Goal: Task Accomplishment & Management: Use online tool/utility

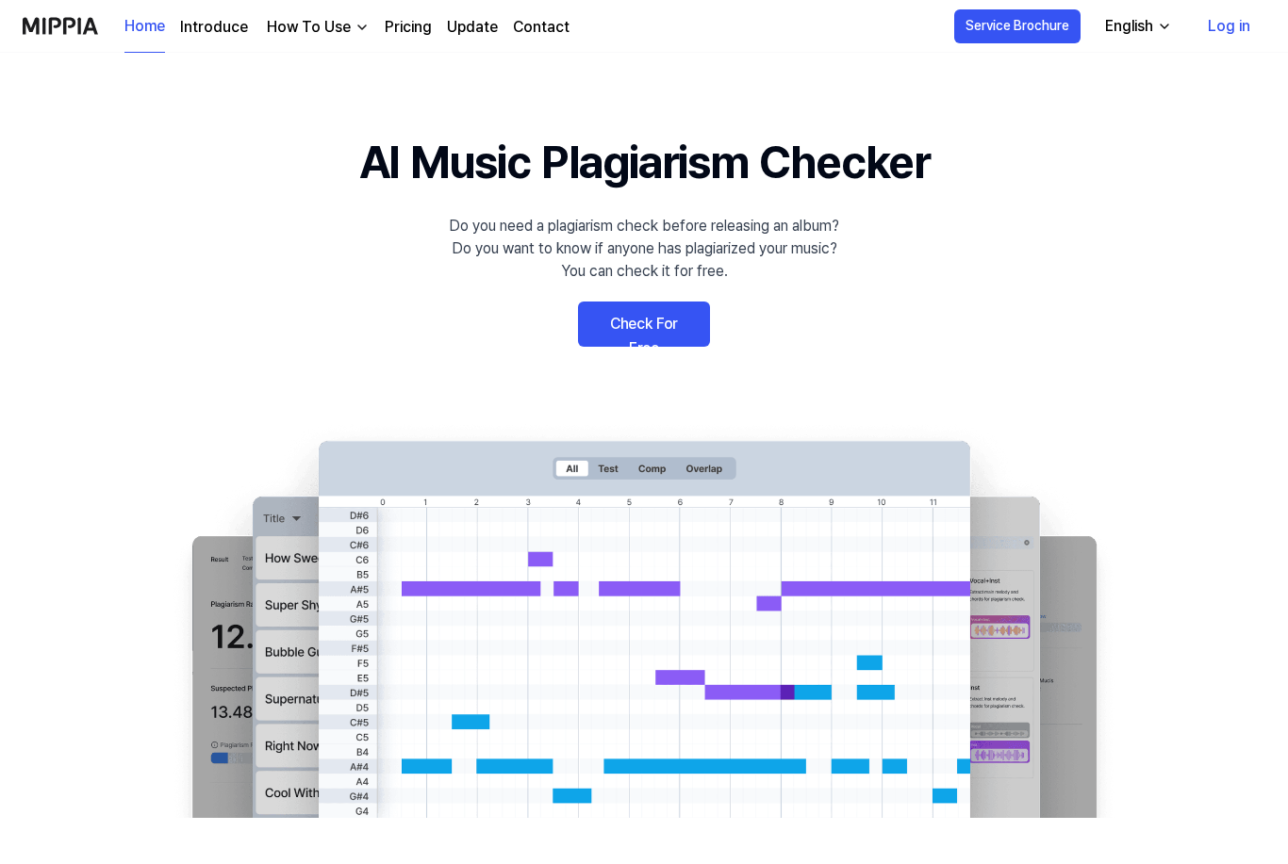
click at [663, 314] on link "Check For Free" at bounding box center [644, 324] width 132 height 45
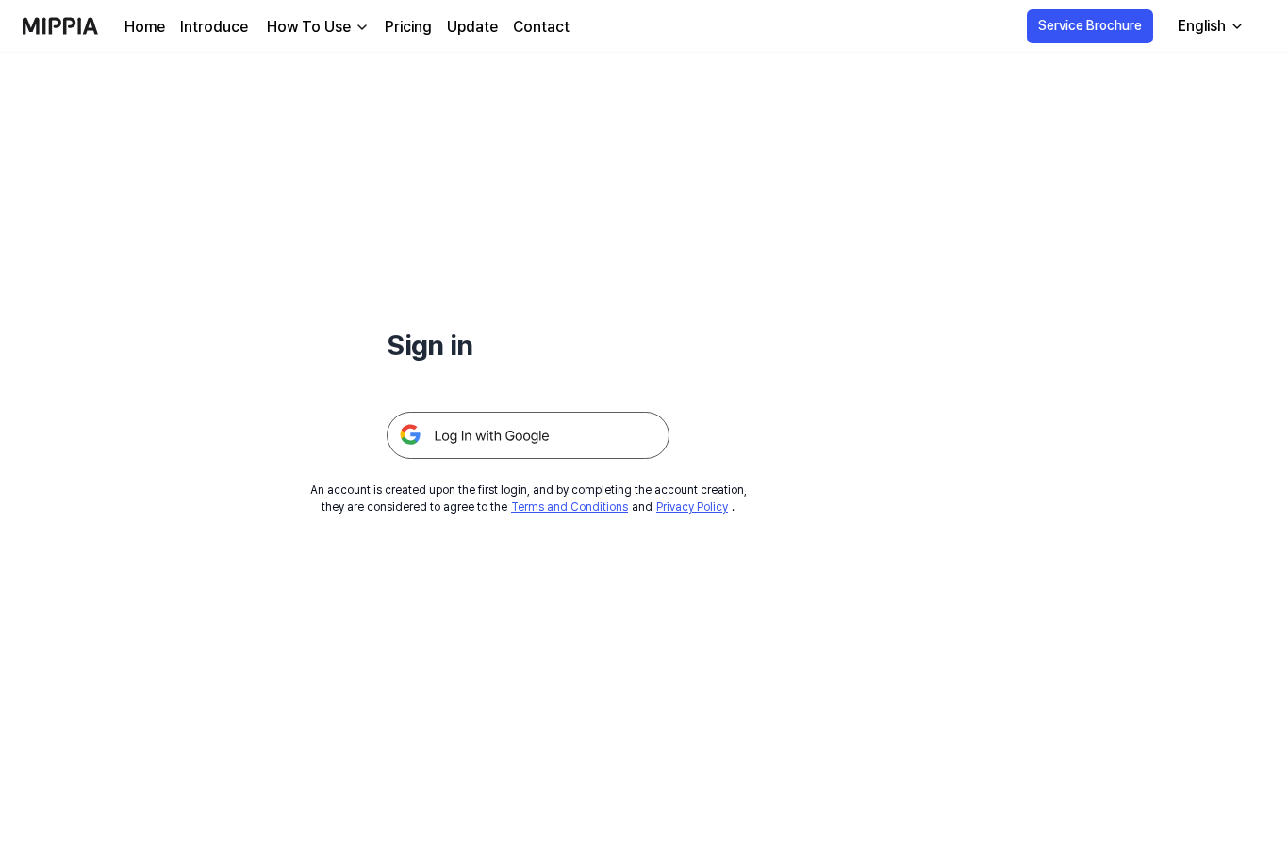
click at [613, 433] on img at bounding box center [528, 435] width 283 height 47
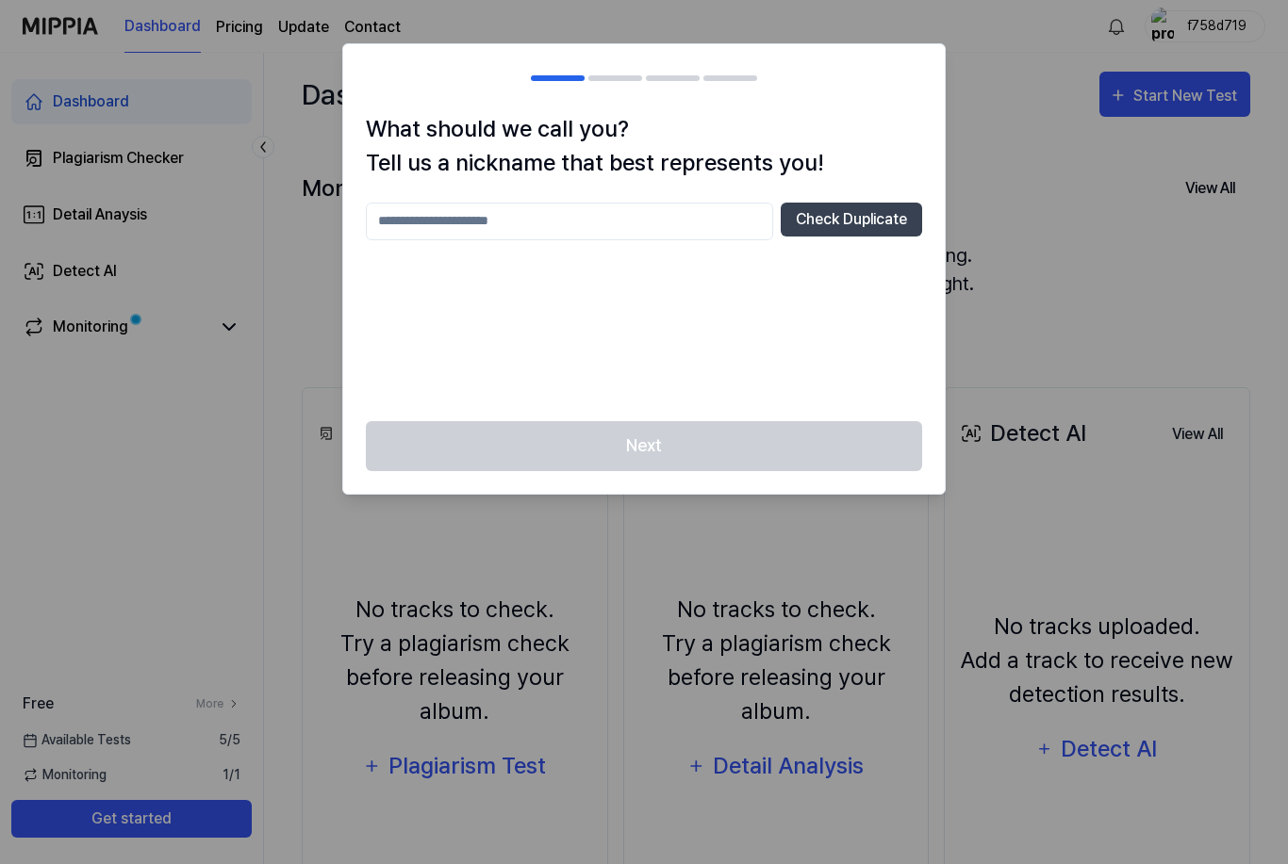
click at [548, 220] on input "text" at bounding box center [569, 222] width 407 height 38
type input "*********"
click at [875, 218] on button "Check Duplicate" at bounding box center [851, 220] width 141 height 34
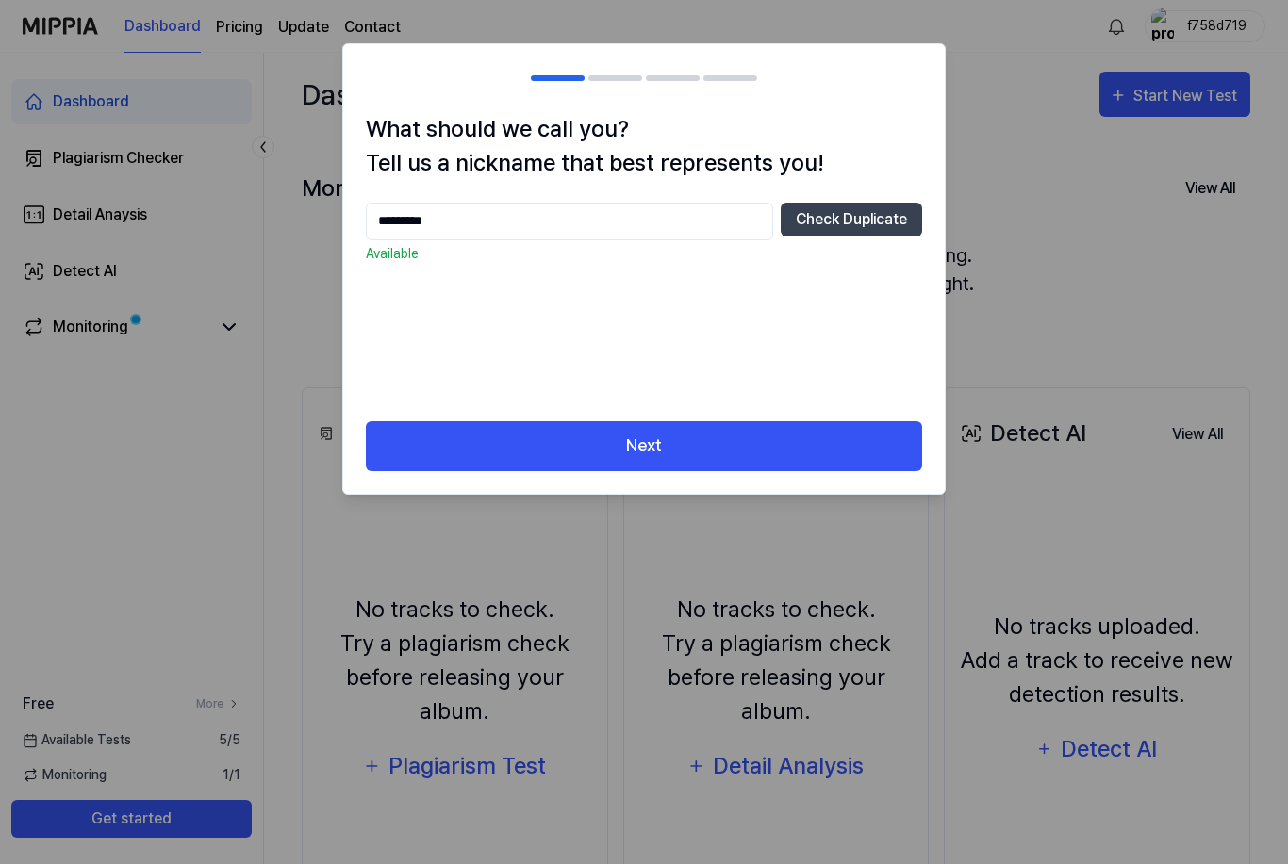
click at [677, 450] on button "Next" at bounding box center [644, 446] width 556 height 50
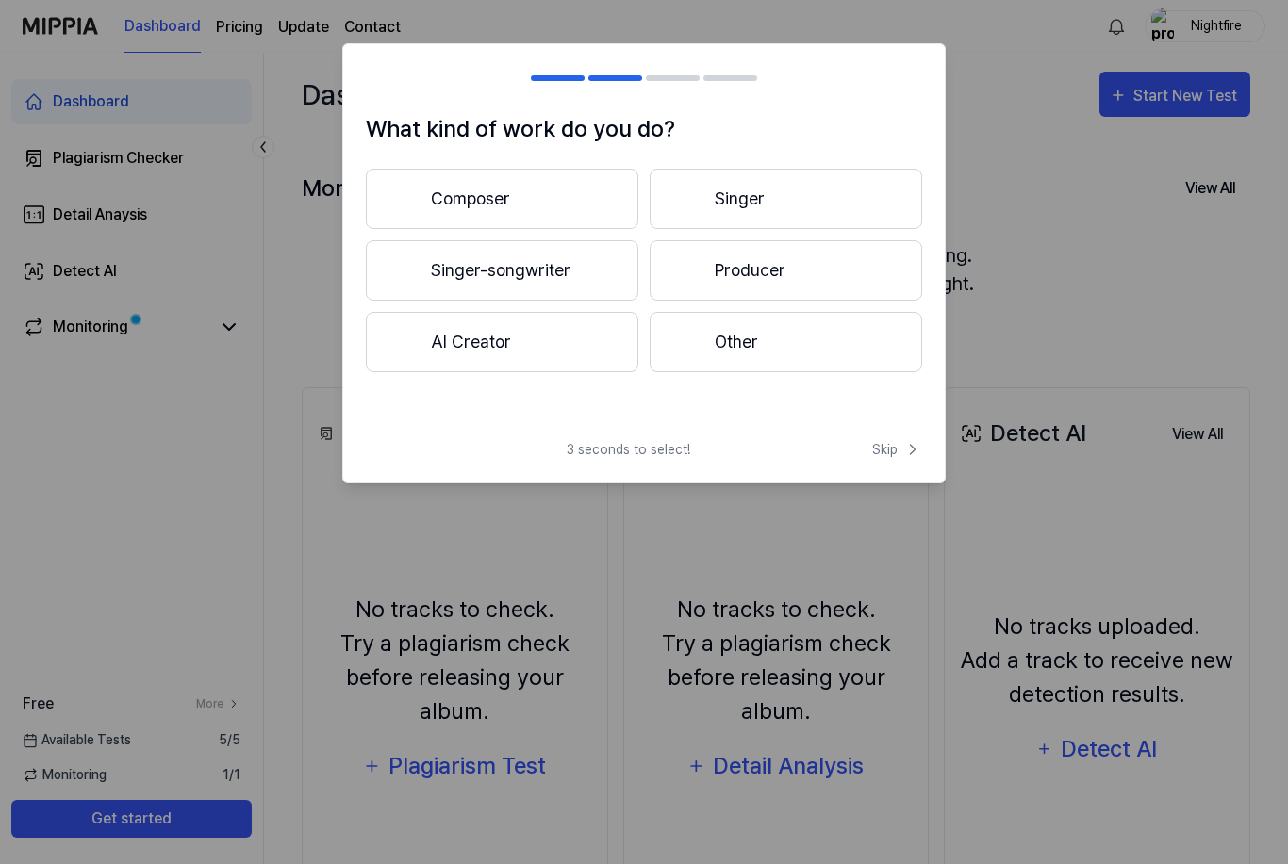
click at [553, 345] on button "AI Creator" at bounding box center [502, 342] width 272 height 60
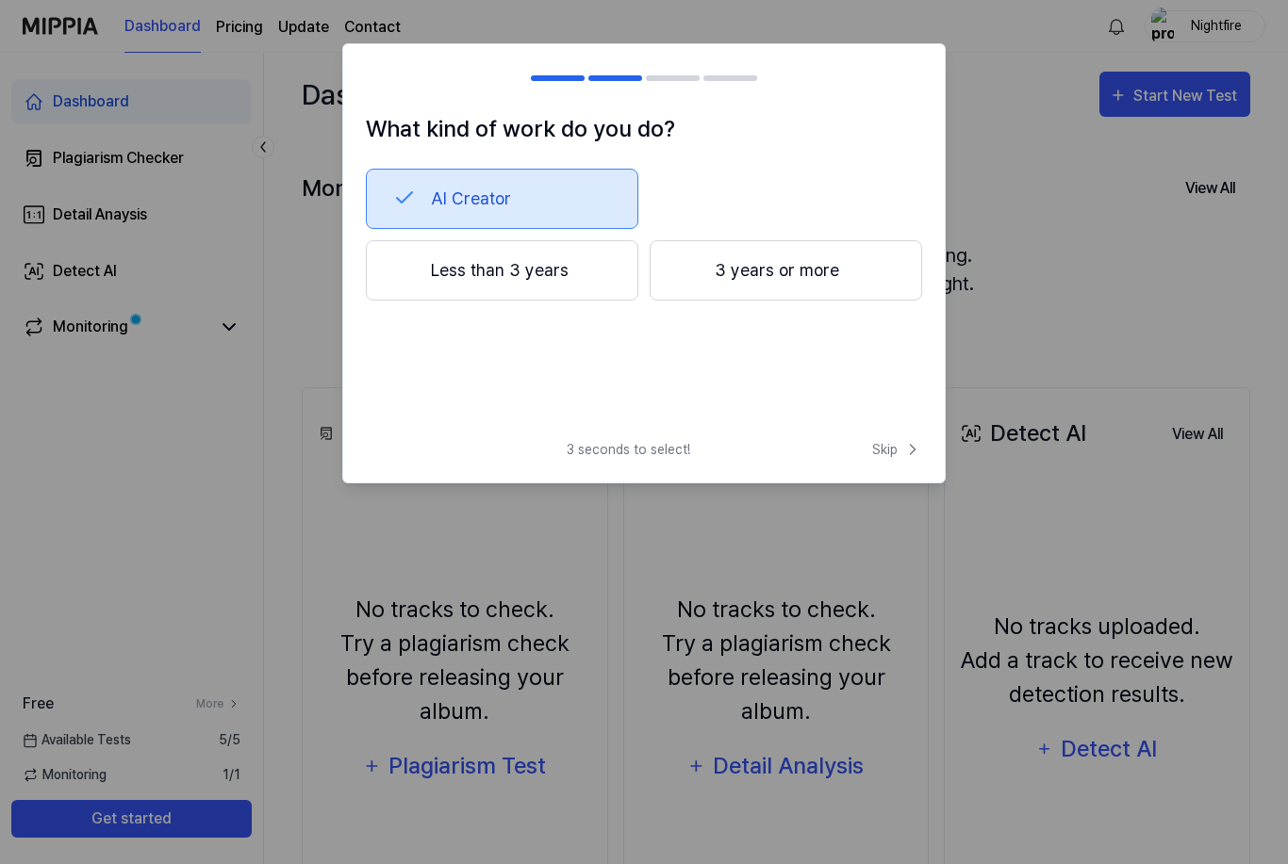
click at [542, 266] on button "Less than 3 years" at bounding box center [502, 270] width 272 height 60
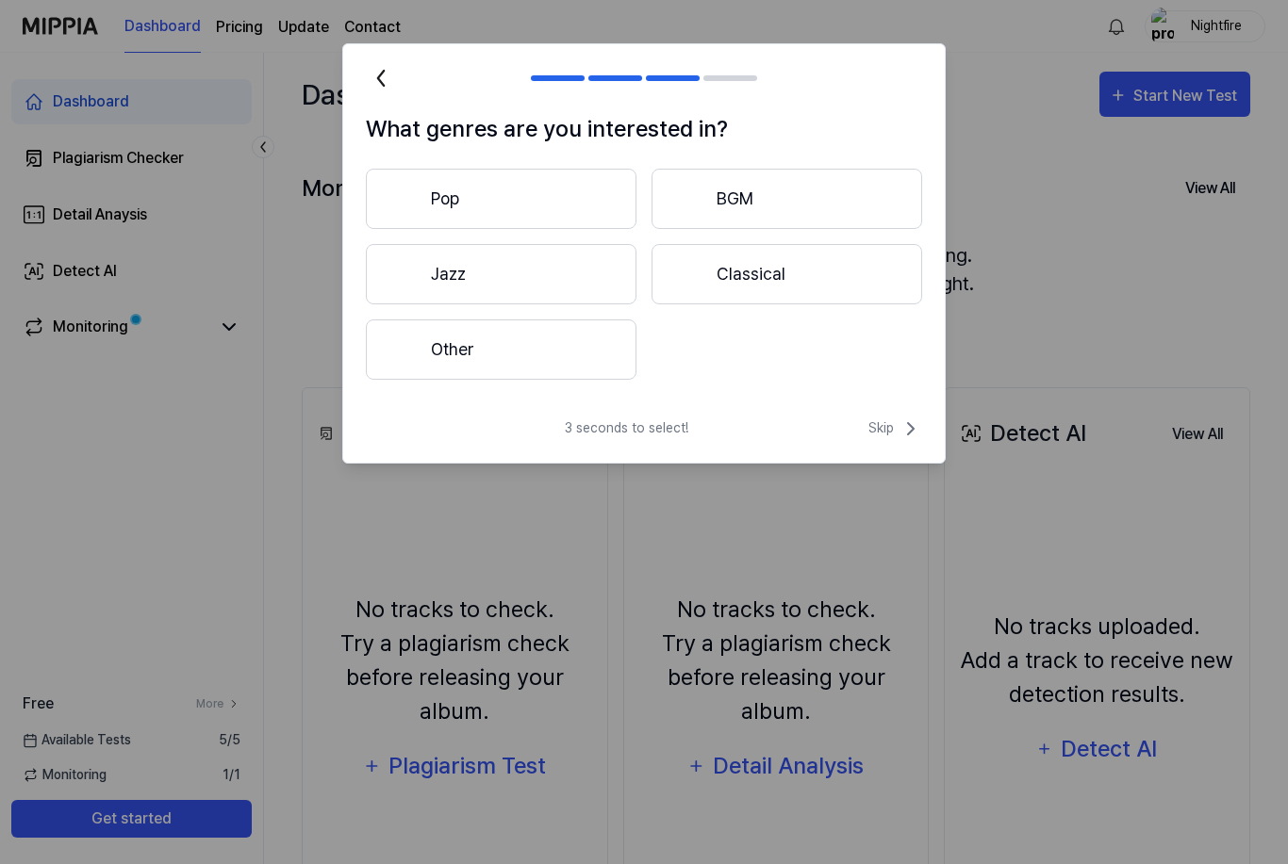
click at [561, 350] on button "Other" at bounding box center [501, 350] width 271 height 60
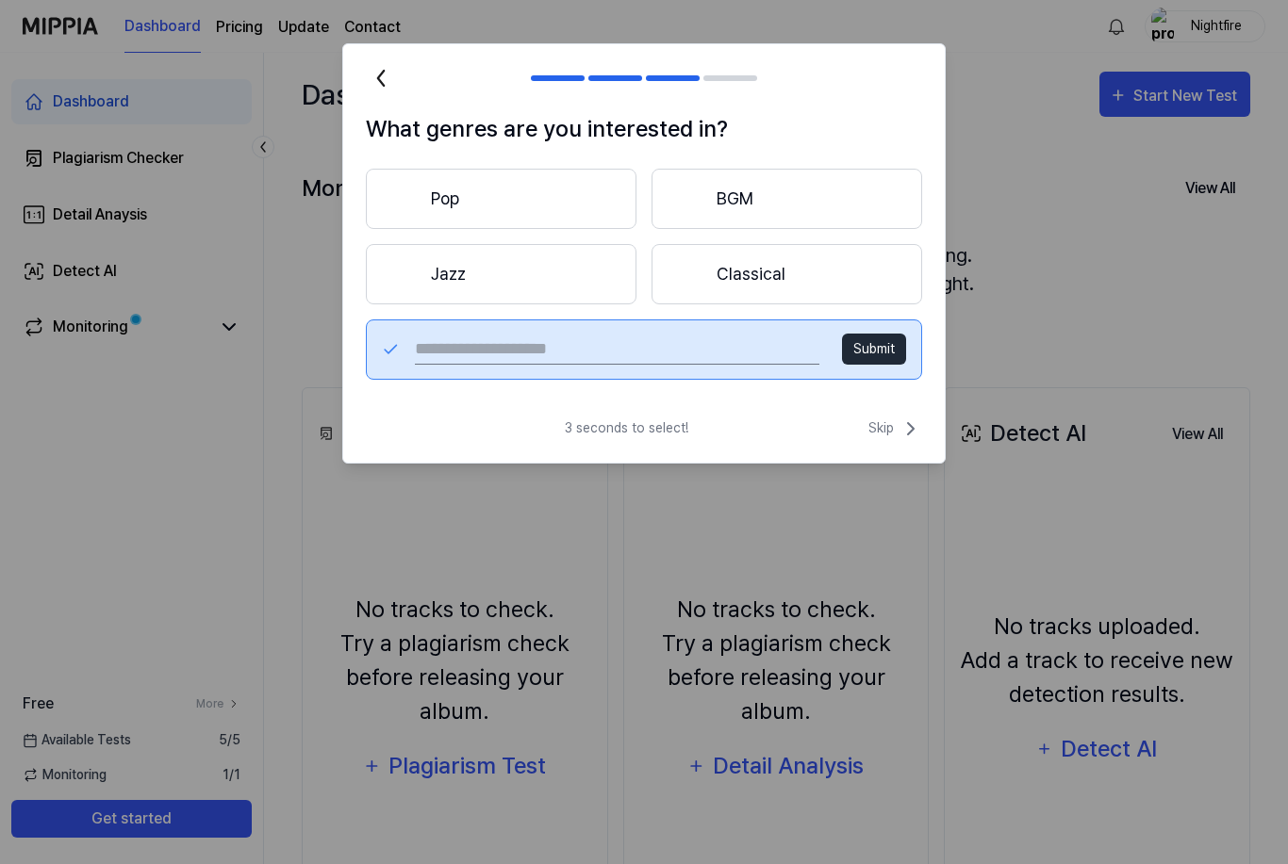
click at [548, 193] on button "Pop" at bounding box center [501, 199] width 271 height 60
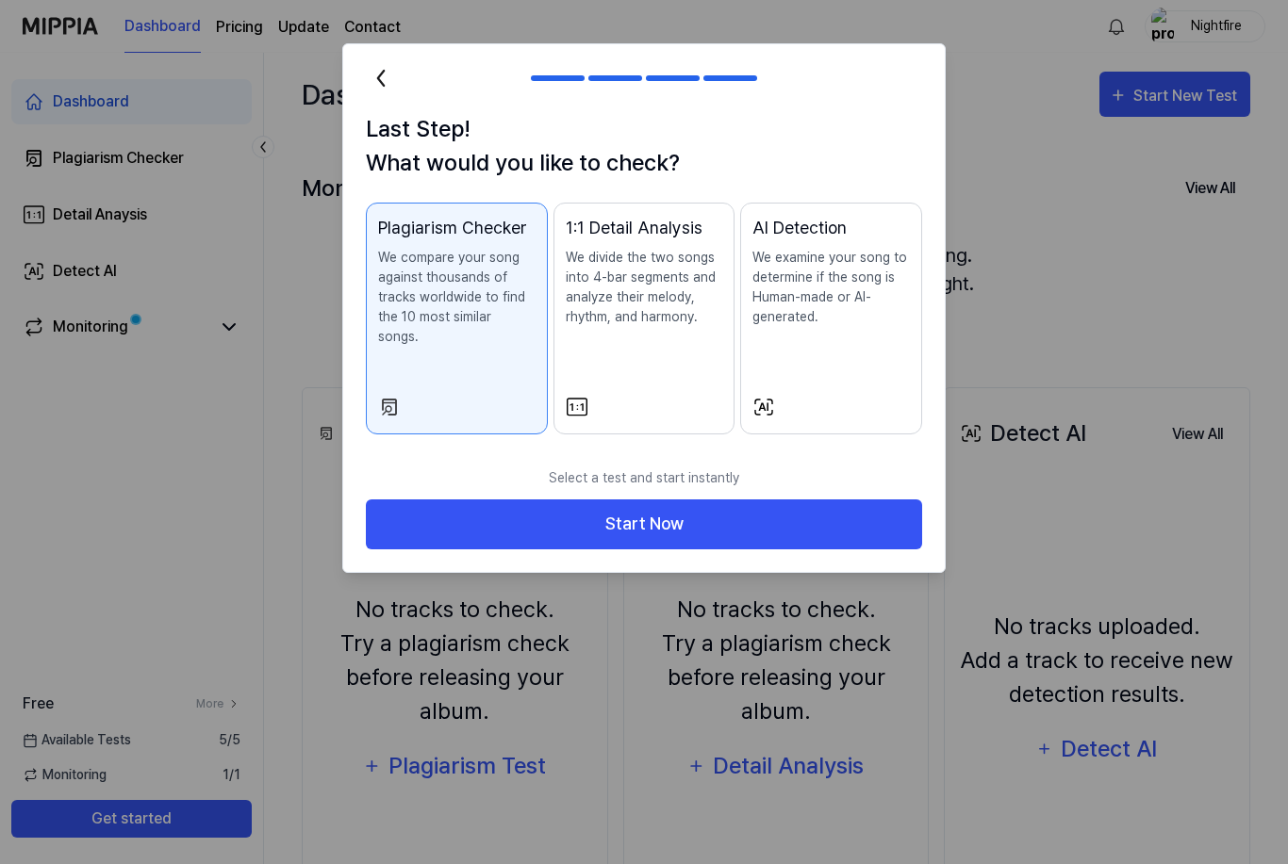
click at [617, 500] on button "Start Now" at bounding box center [644, 525] width 556 height 50
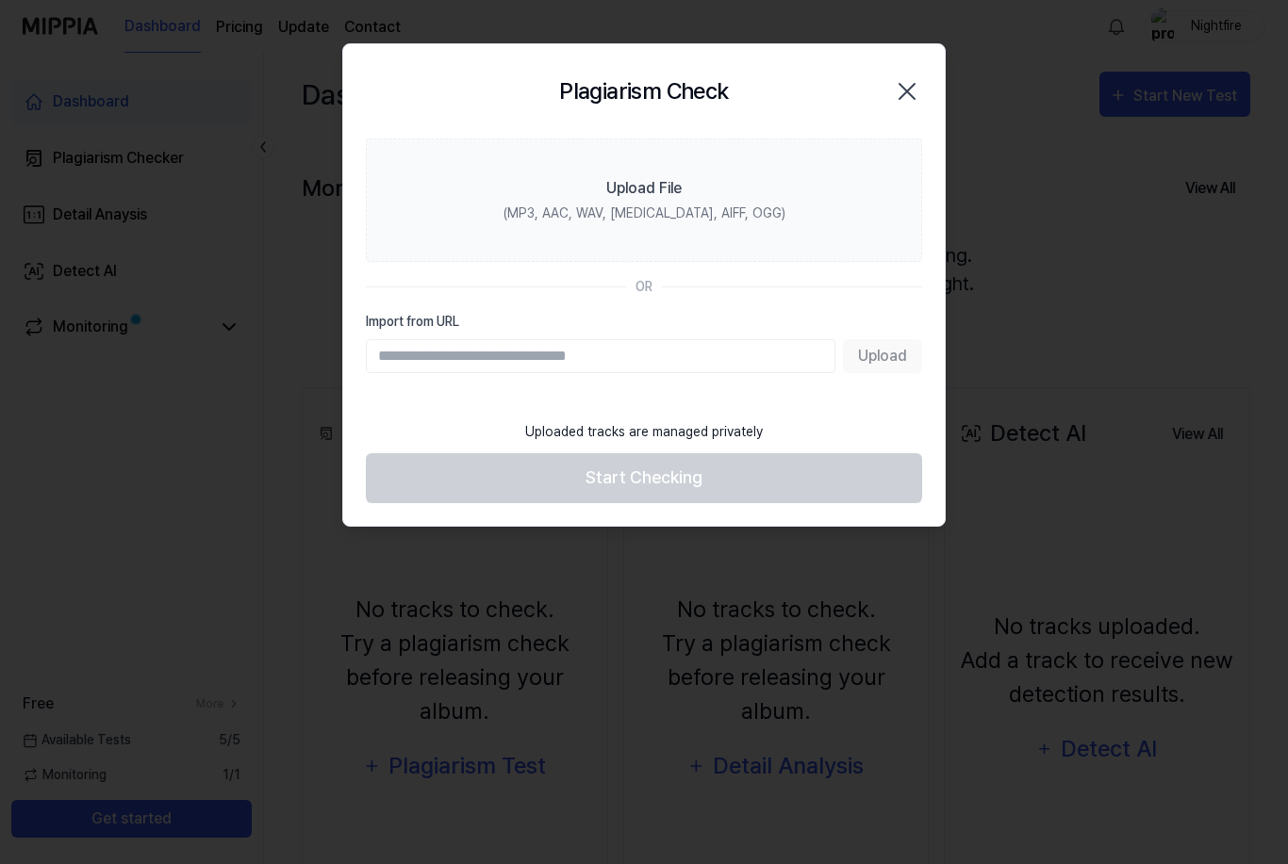
click at [684, 190] on label "Upload File (MP3, AAC, WAV, [MEDICAL_DATA], AIFF, OGG)" at bounding box center [644, 200] width 556 height 123
click at [0, 0] on input "Upload File (MP3, AAC, WAV, [MEDICAL_DATA], AIFF, OGG)" at bounding box center [0, 0] width 0 height 0
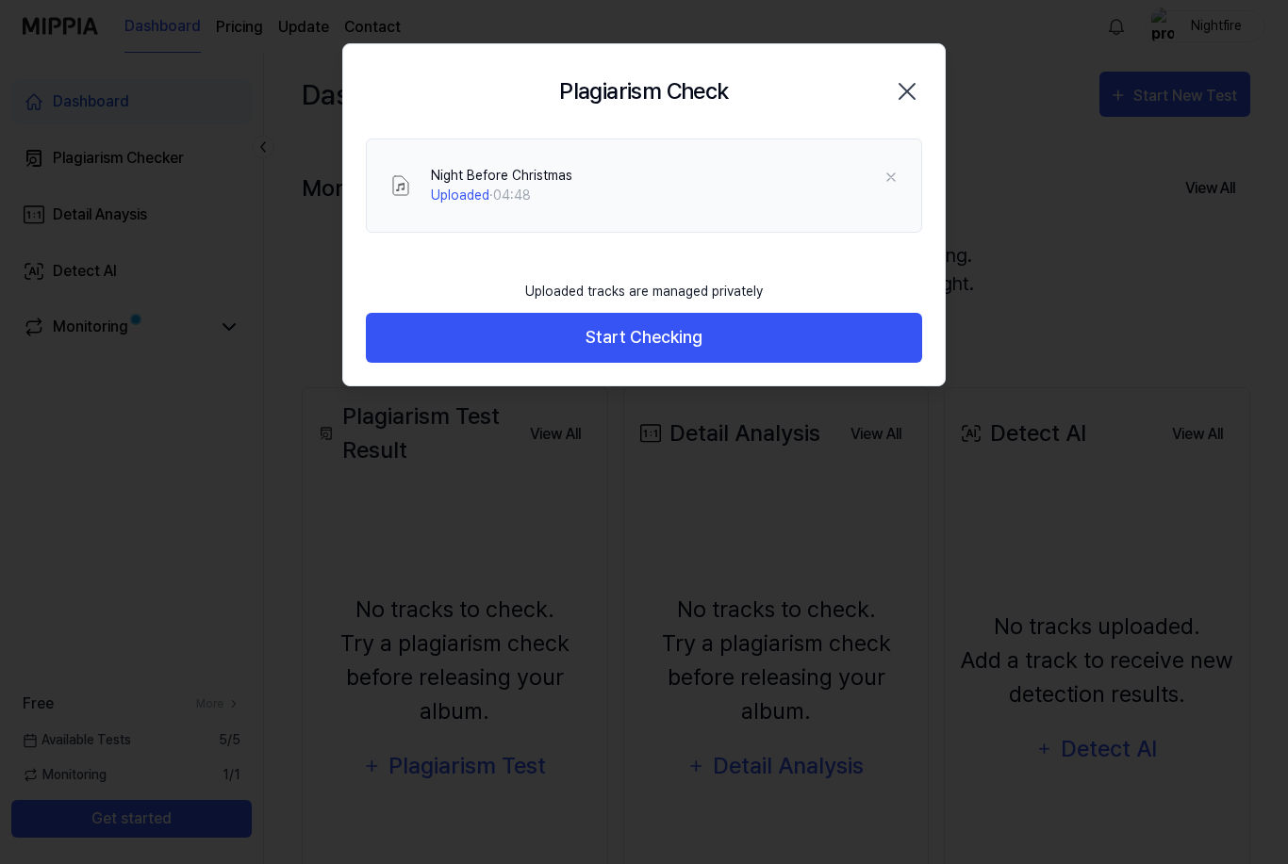
click at [655, 342] on button "Start Checking" at bounding box center [644, 338] width 556 height 50
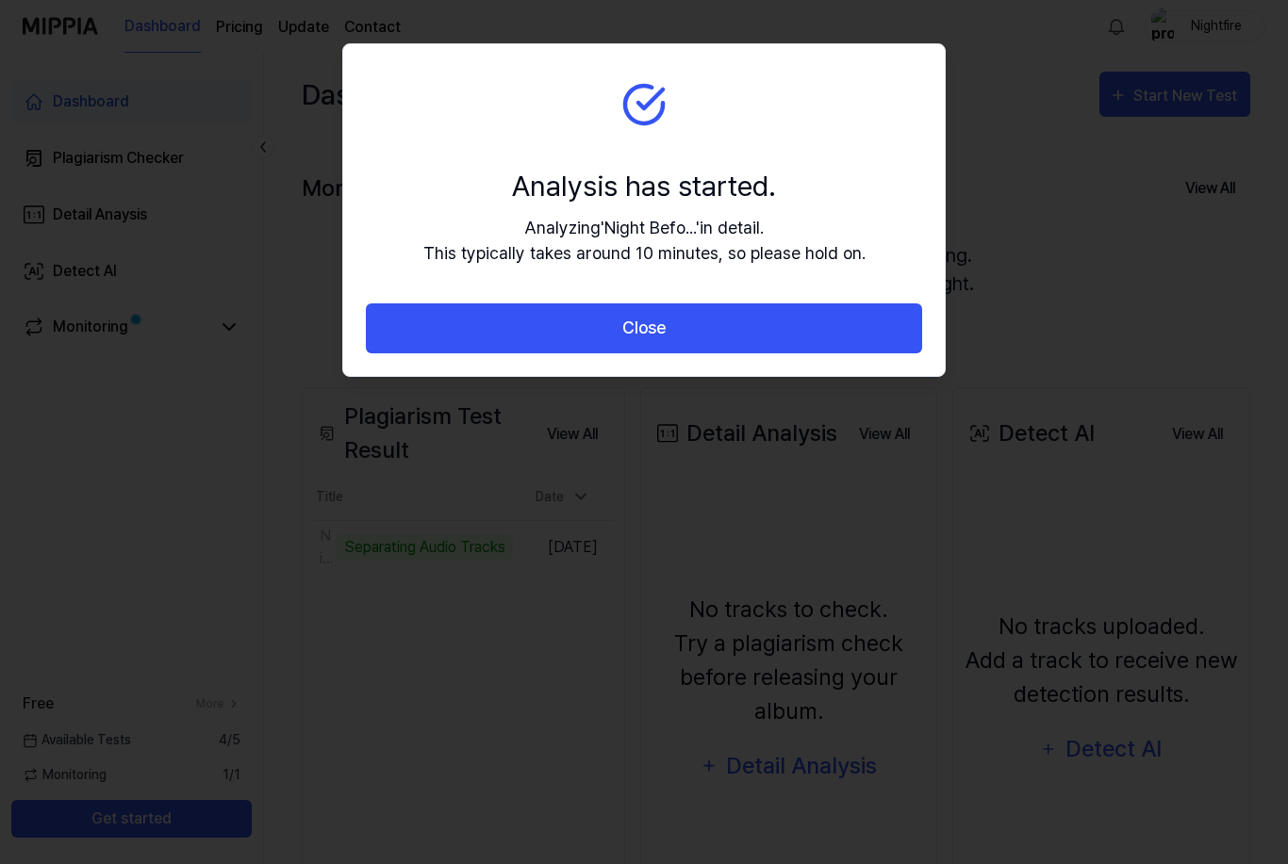
click at [694, 321] on button "Close" at bounding box center [644, 329] width 556 height 50
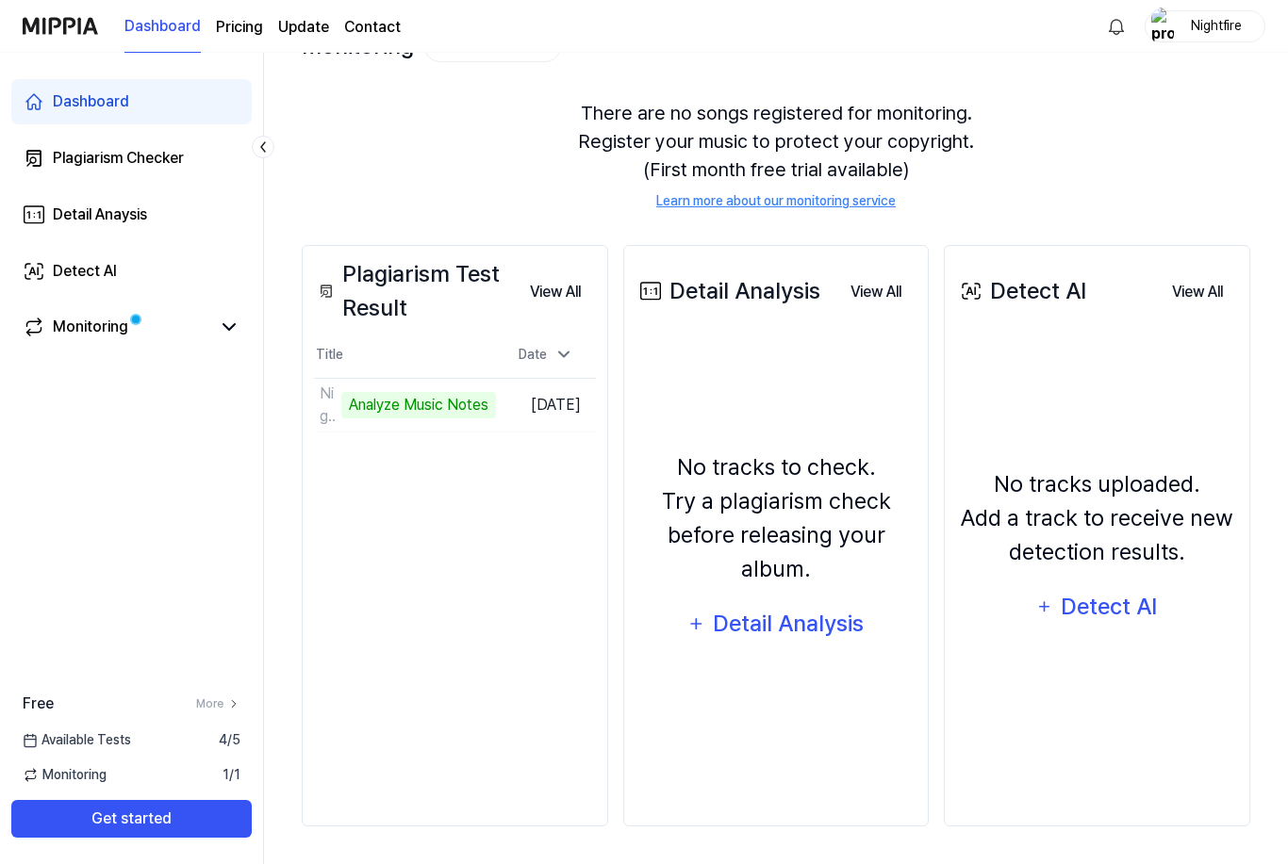
scroll to position [173, 0]
click at [121, 750] on span "Available Tests" at bounding box center [77, 741] width 108 height 20
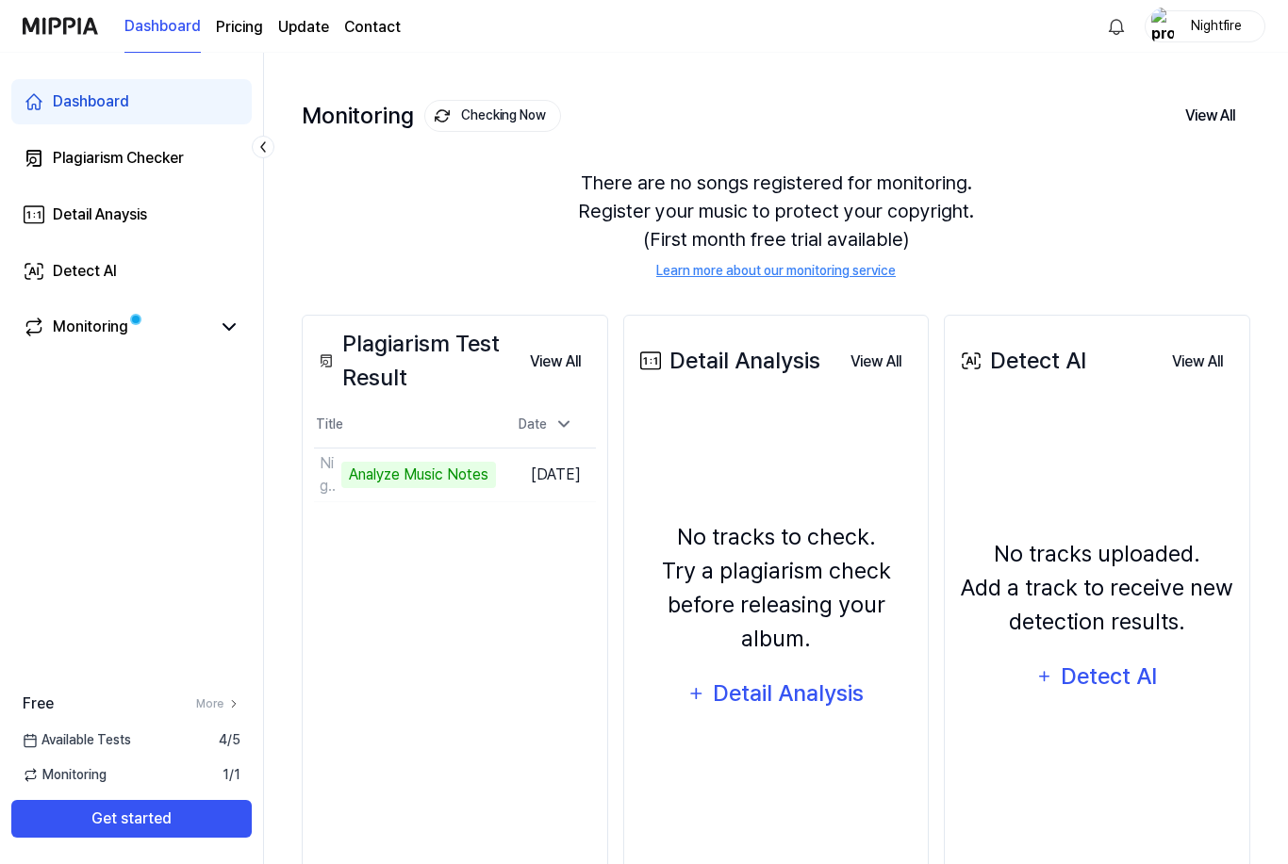
scroll to position [0, 0]
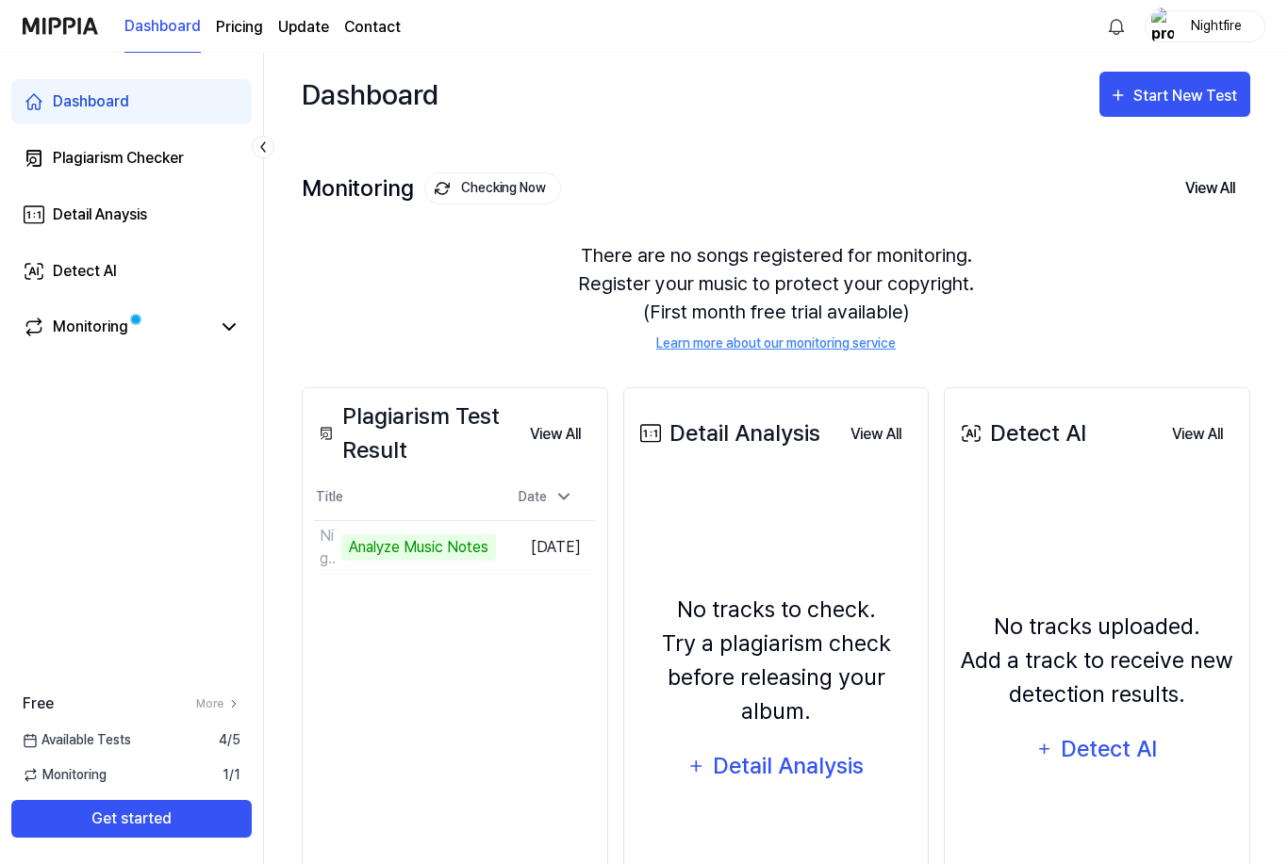
click at [468, 539] on div "Analyze Music Notes" at bounding box center [418, 548] width 155 height 26
click at [692, 432] on div "Detail Analysis" at bounding box center [727, 434] width 185 height 34
click at [467, 549] on td "Night Before Christmas 53% Go to Results" at bounding box center [405, 547] width 182 height 53
click at [444, 555] on td "Night Before Christmas 55% Go to Results" at bounding box center [405, 547] width 182 height 53
click at [0, 0] on button "Go to Results" at bounding box center [0, 0] width 0 height 0
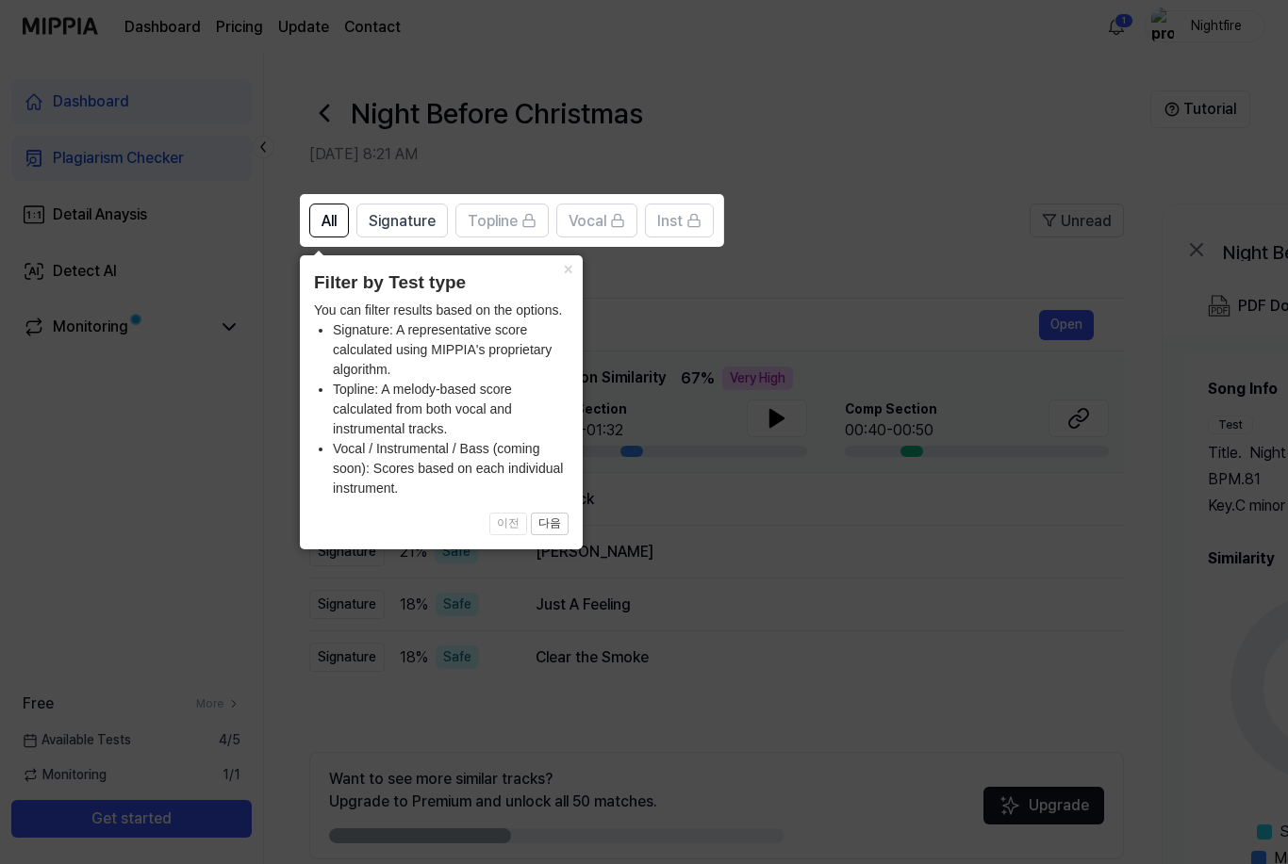
click at [828, 528] on icon at bounding box center [644, 432] width 1288 height 864
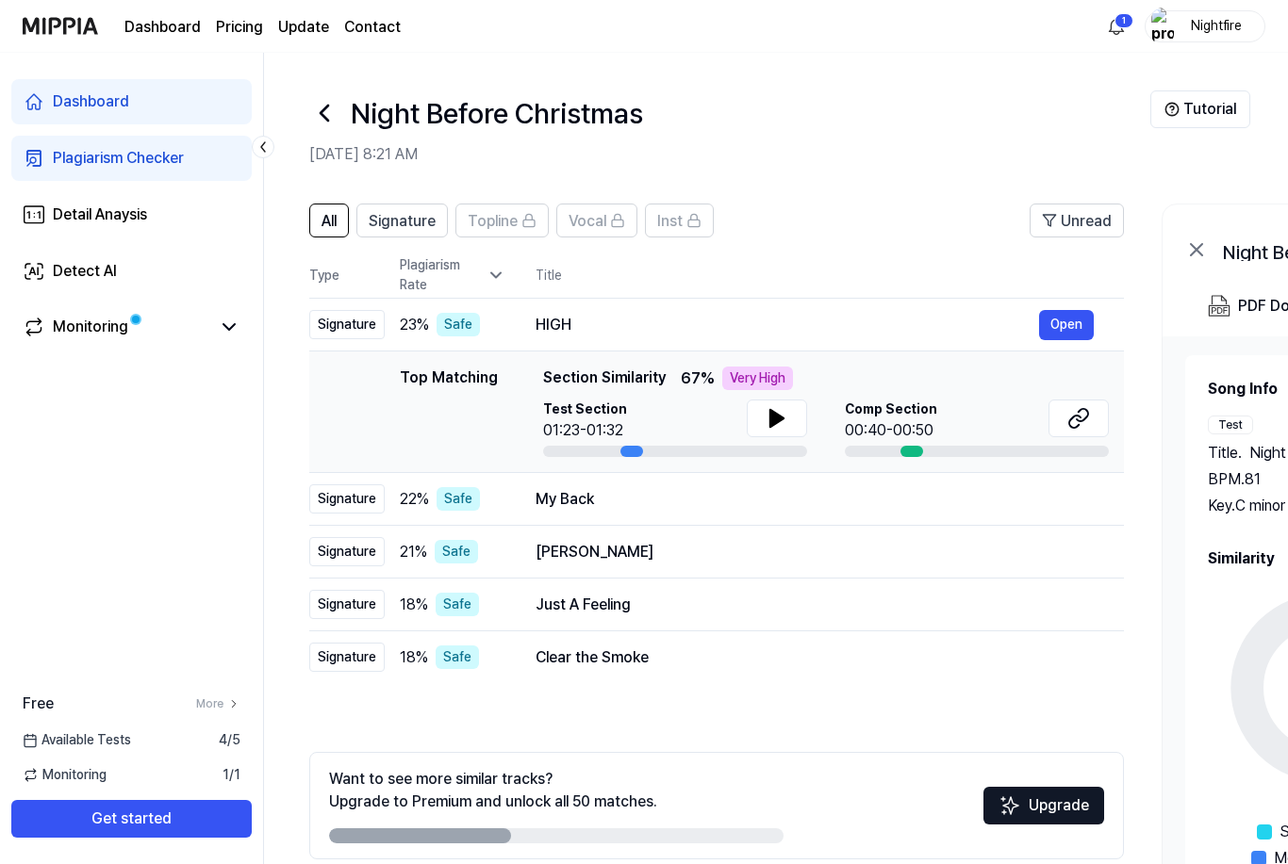
click at [1070, 324] on button "Open" at bounding box center [1066, 325] width 55 height 30
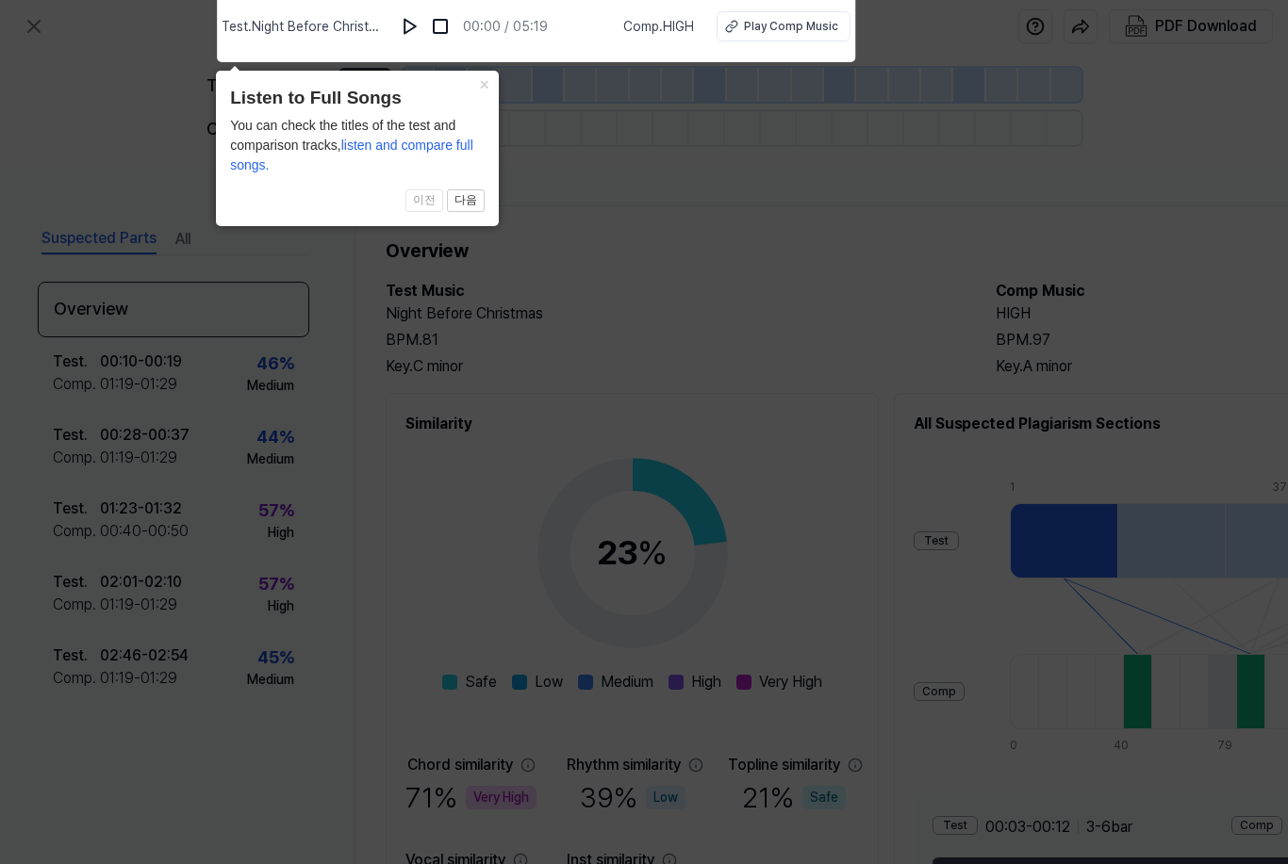
click at [637, 200] on icon at bounding box center [644, 428] width 1288 height 874
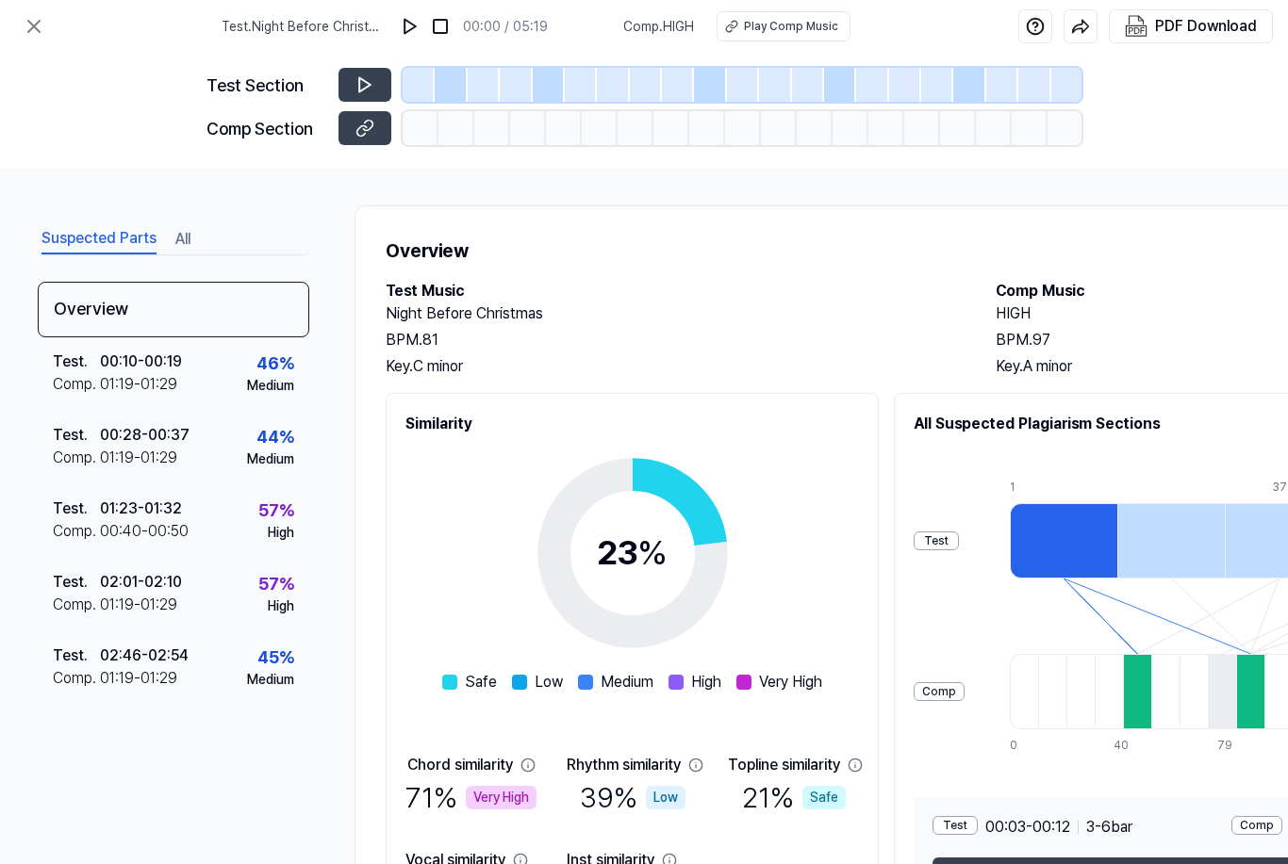
click at [164, 514] on div "01:23 - 01:32" at bounding box center [141, 509] width 82 height 23
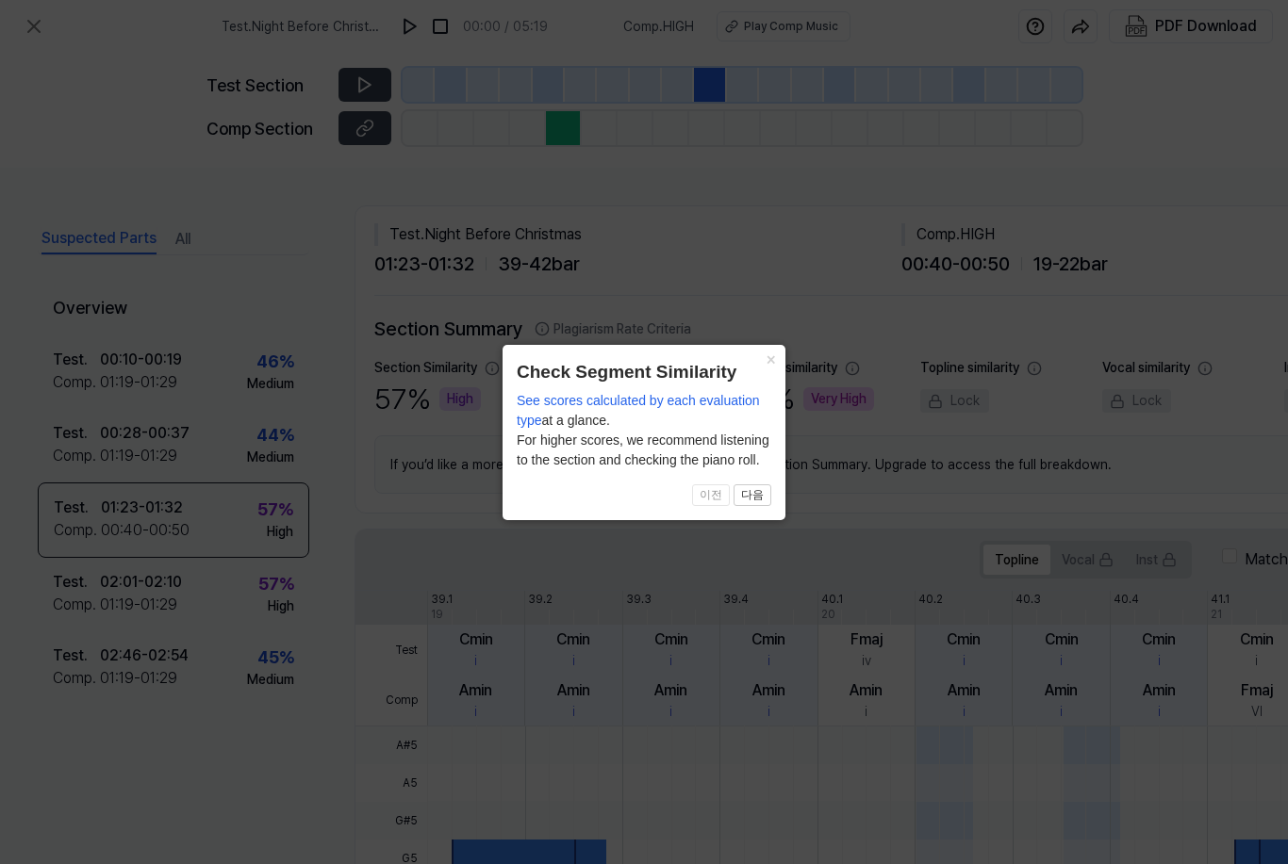
click at [768, 354] on button "×" at bounding box center [770, 358] width 30 height 26
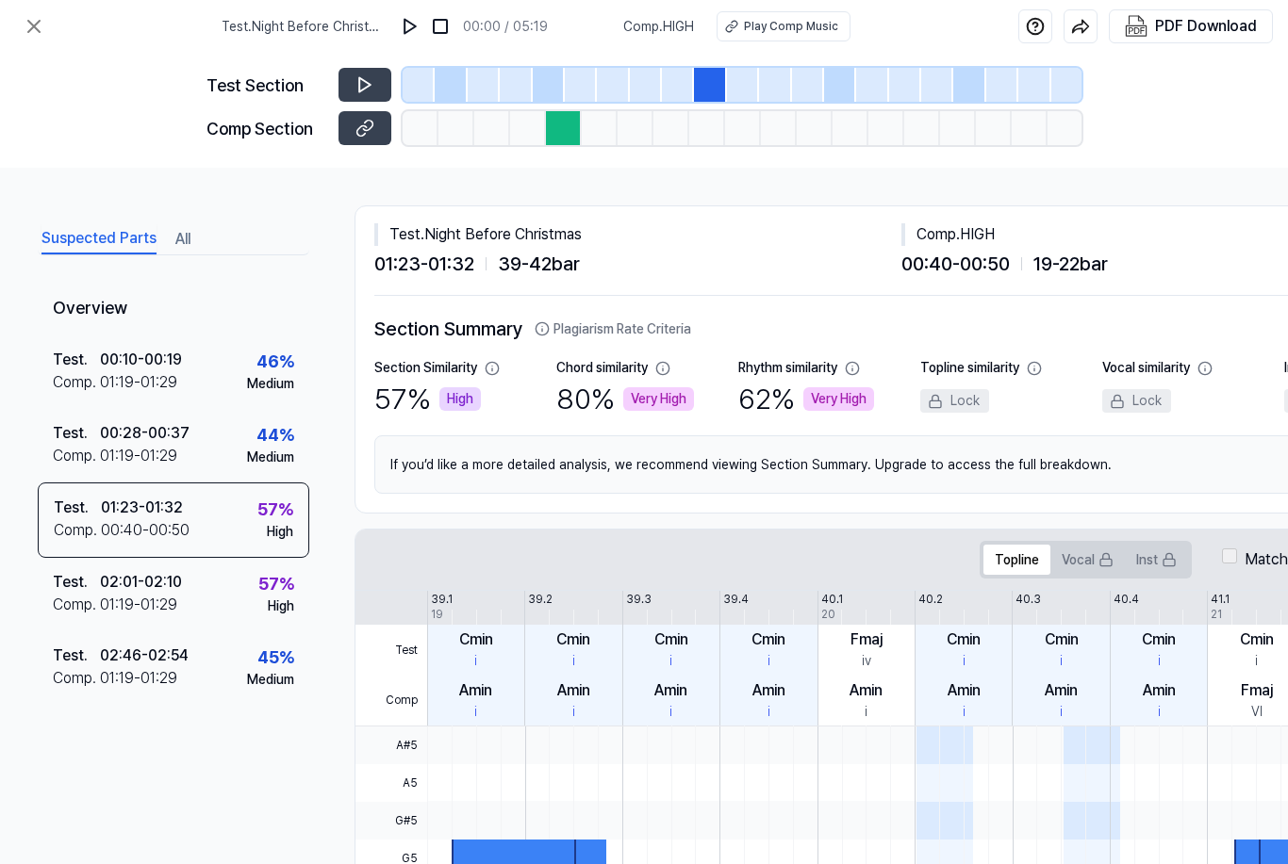
click at [992, 229] on div "Comp . HIGH" at bounding box center [1164, 234] width 527 height 23
click at [30, 19] on icon at bounding box center [34, 26] width 23 height 23
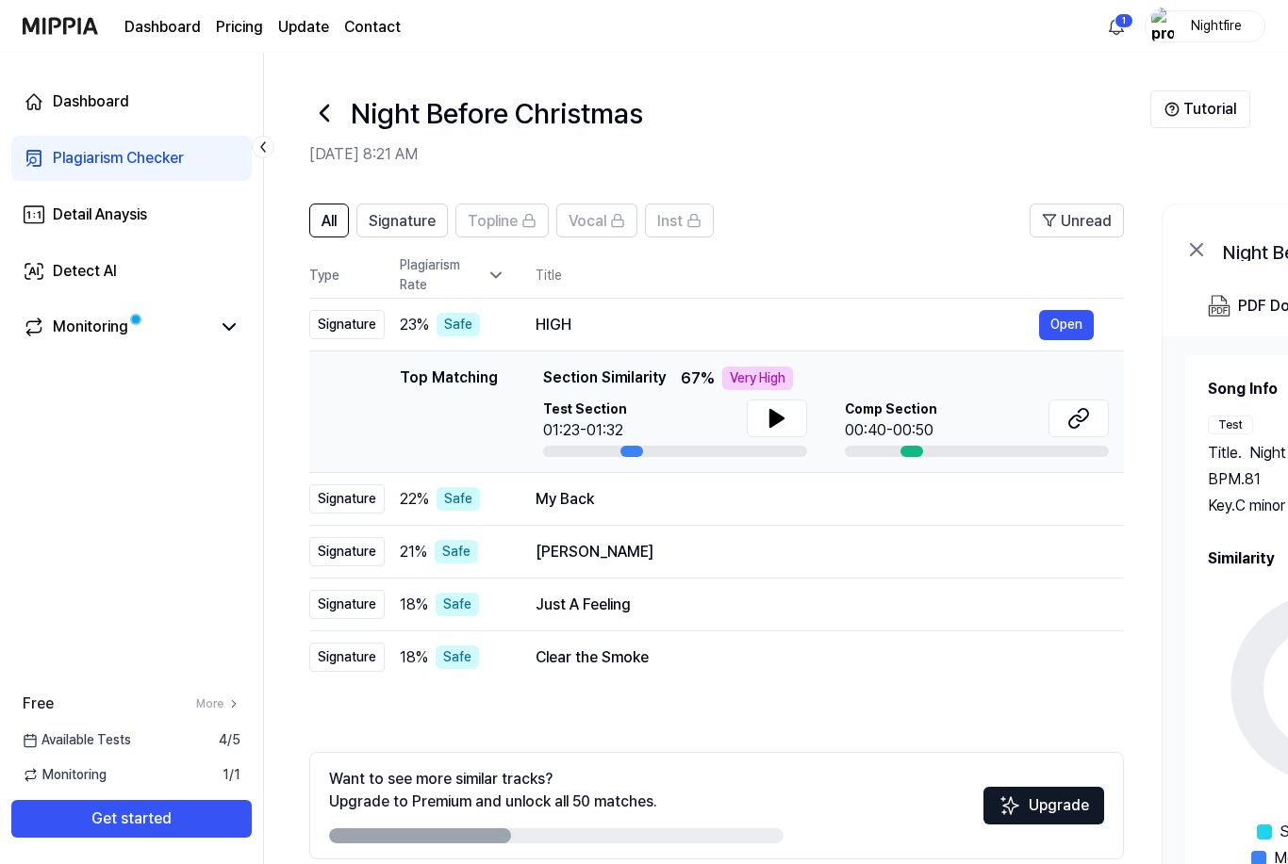
click at [572, 314] on div "HIGH" at bounding box center [786, 325] width 503 height 23
click at [1076, 316] on button "Open" at bounding box center [1066, 325] width 55 height 30
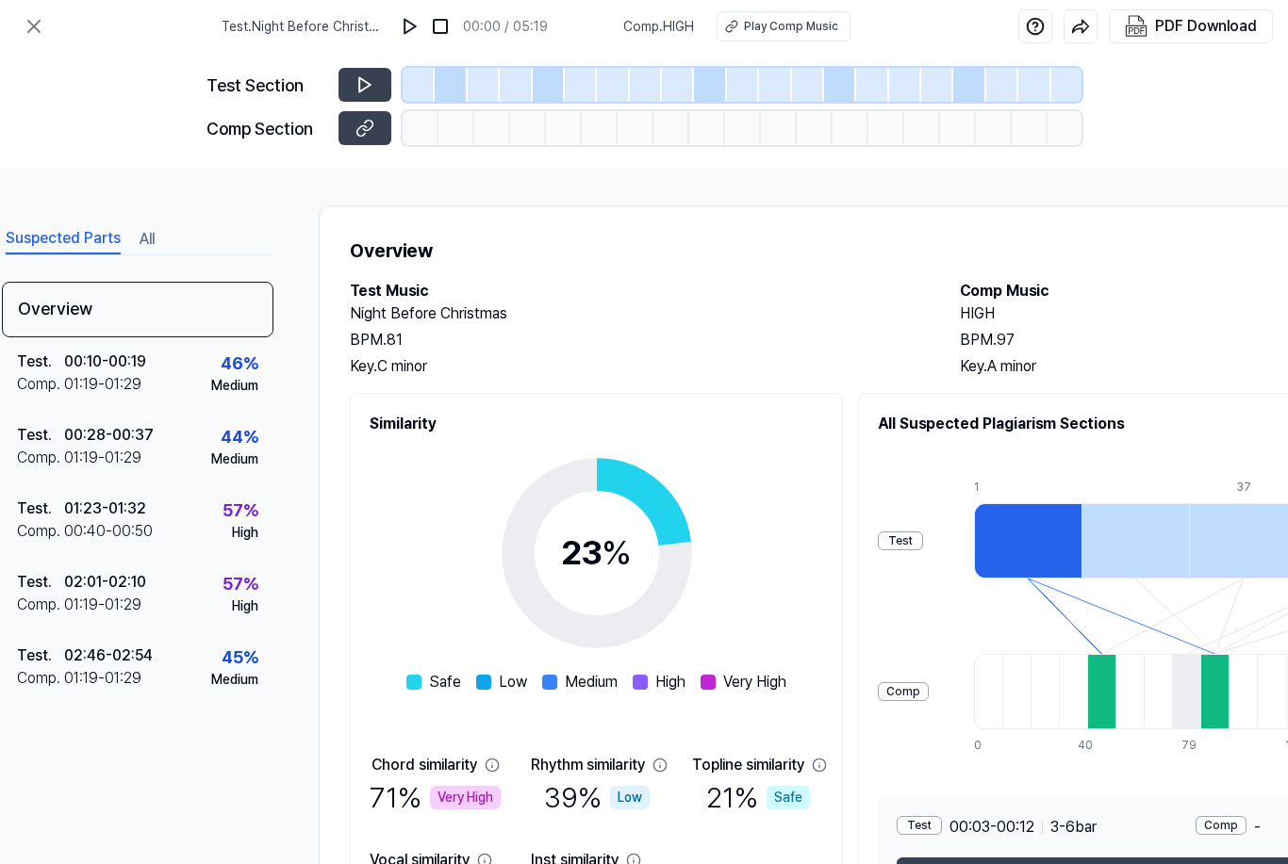
click at [410, 23] on img at bounding box center [410, 26] width 19 height 19
click at [420, 19] on img at bounding box center [410, 26] width 19 height 19
click at [796, 17] on button "Play Comp Music" at bounding box center [783, 26] width 134 height 30
